Goal: Find specific page/section: Find specific page/section

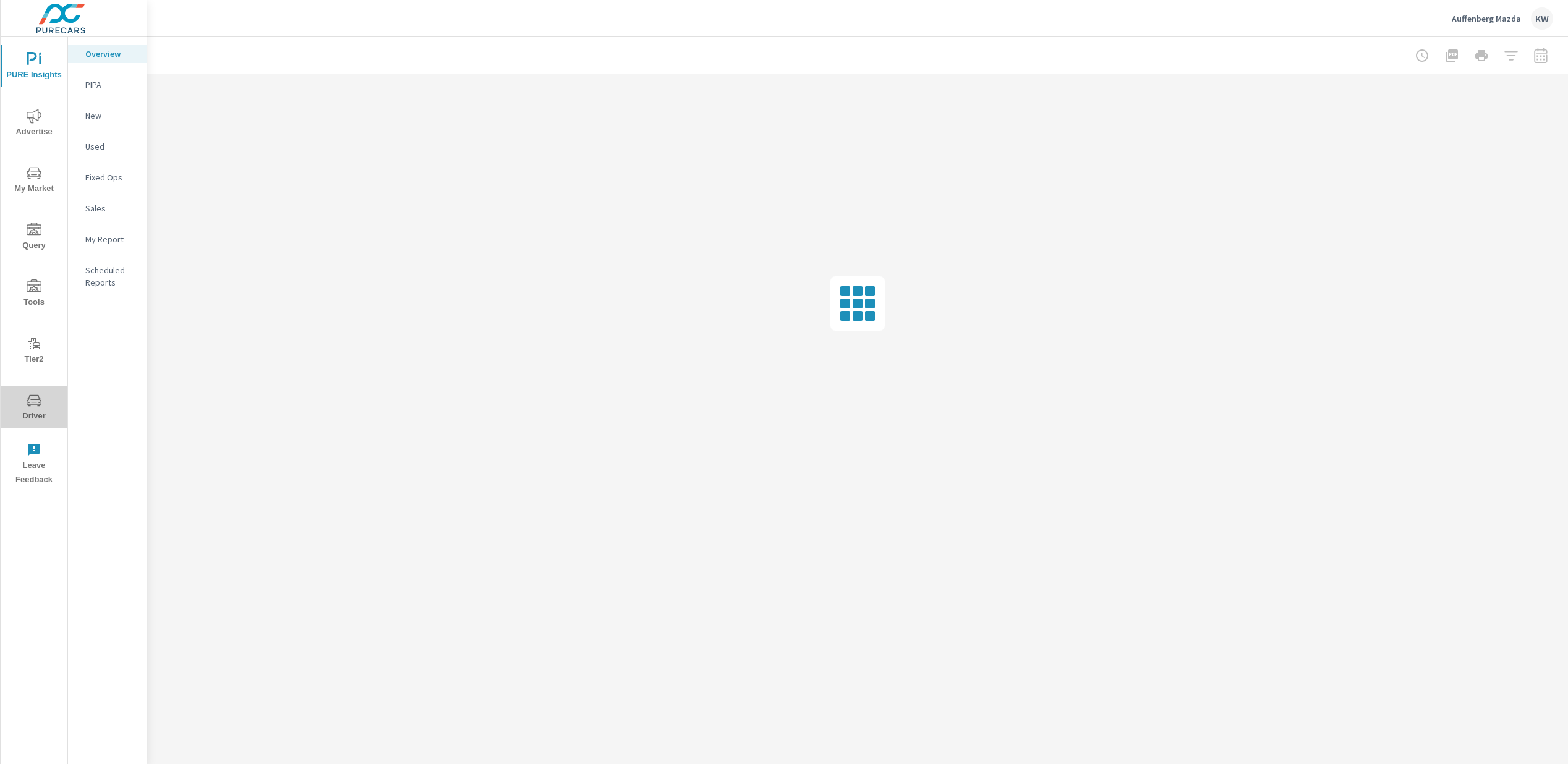
click at [28, 406] on icon "nav menu" at bounding box center [34, 401] width 15 height 15
click at [37, 408] on span "Driver" at bounding box center [33, 408] width 60 height 30
